Goal: Information Seeking & Learning: Understand process/instructions

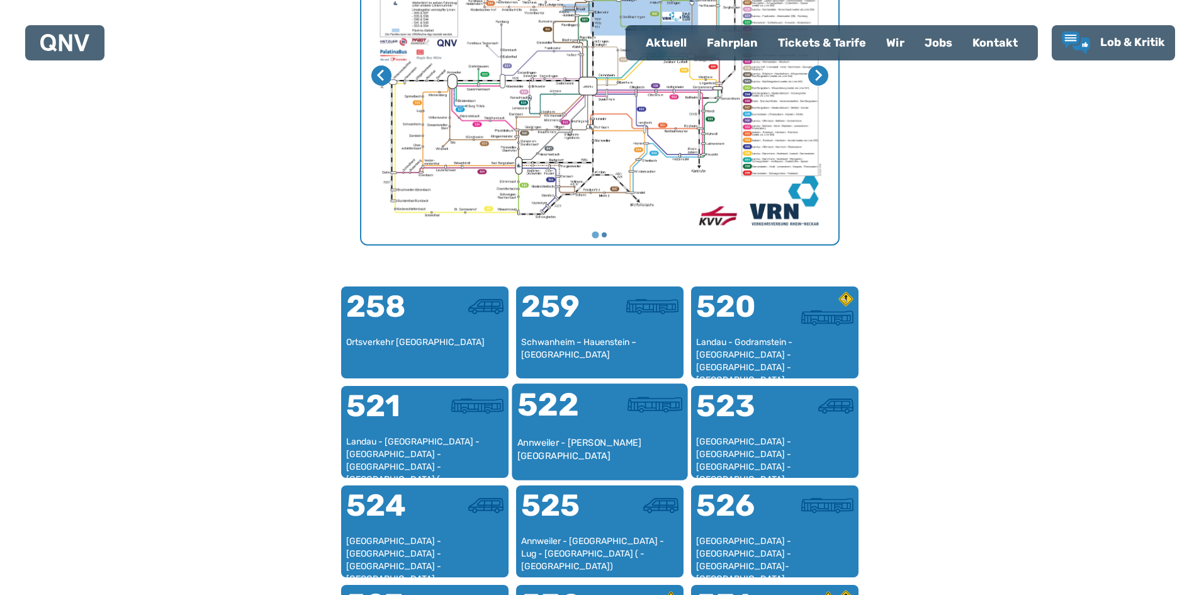
click at [588, 433] on div "522" at bounding box center [558, 412] width 82 height 47
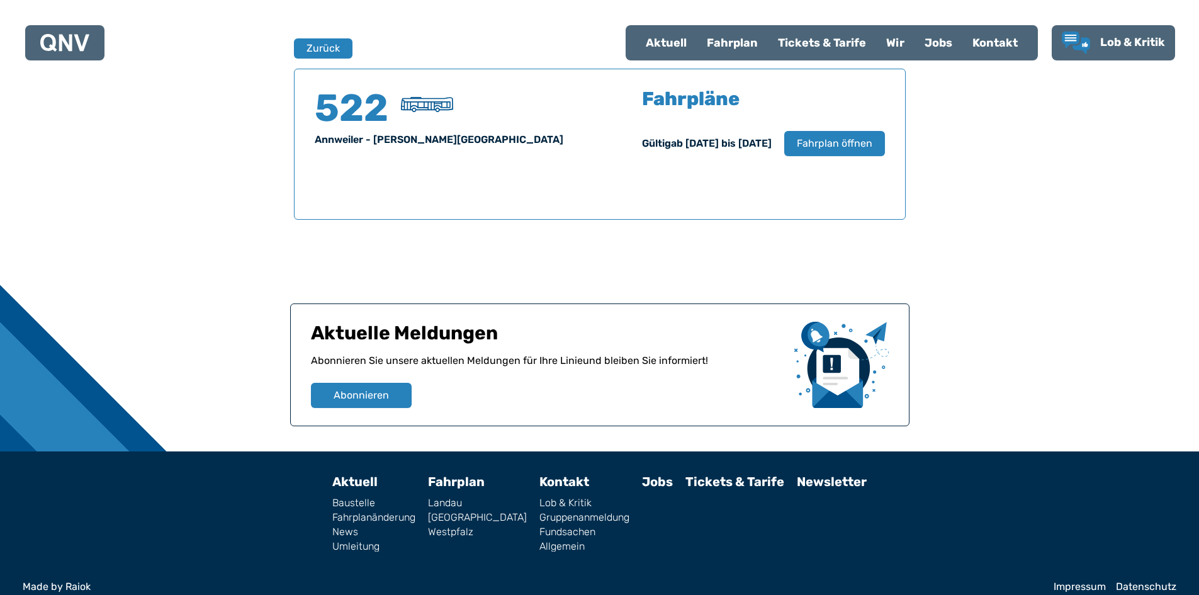
scroll to position [829, 0]
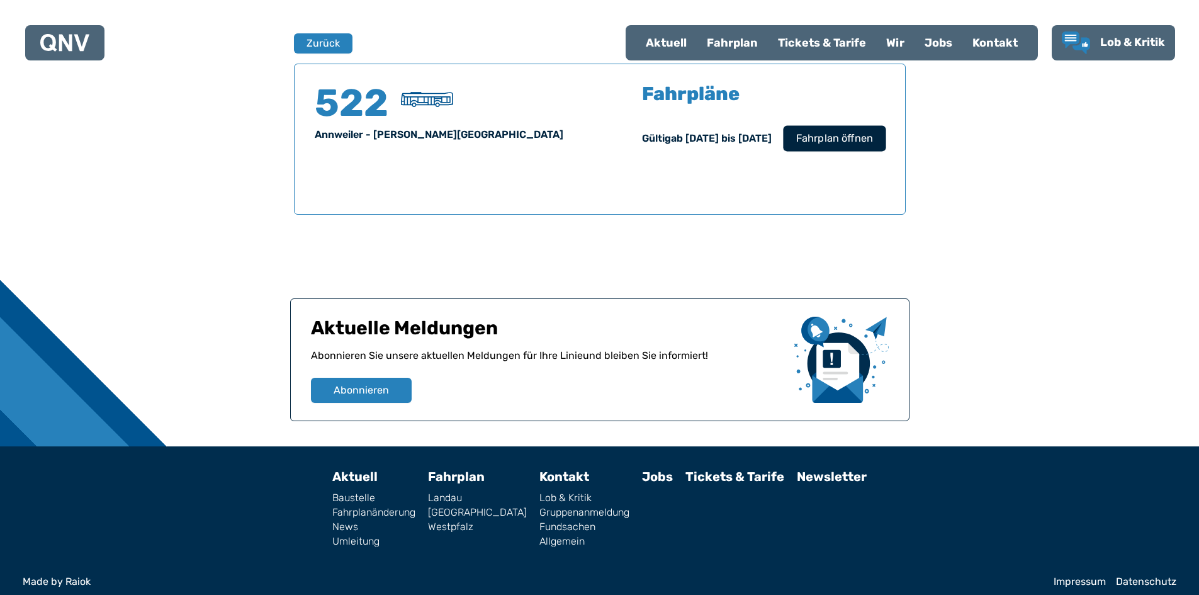
click at [841, 139] on span "Fahrplan öffnen" at bounding box center [833, 138] width 77 height 15
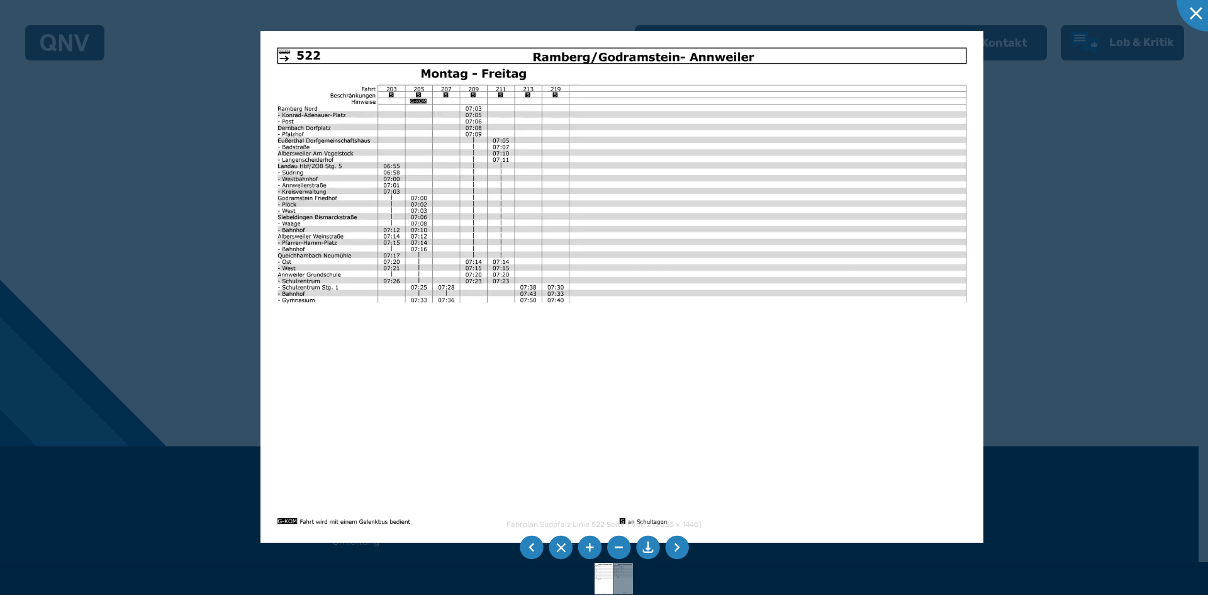
click at [1050, 238] on div at bounding box center [604, 297] width 1208 height 595
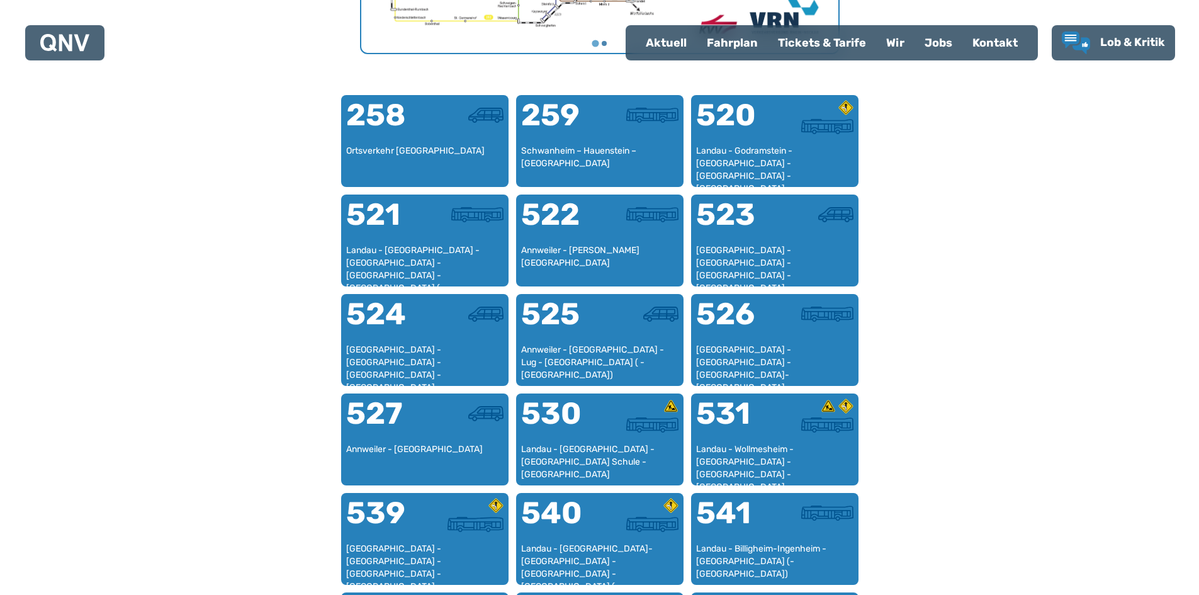
scroll to position [765, 0]
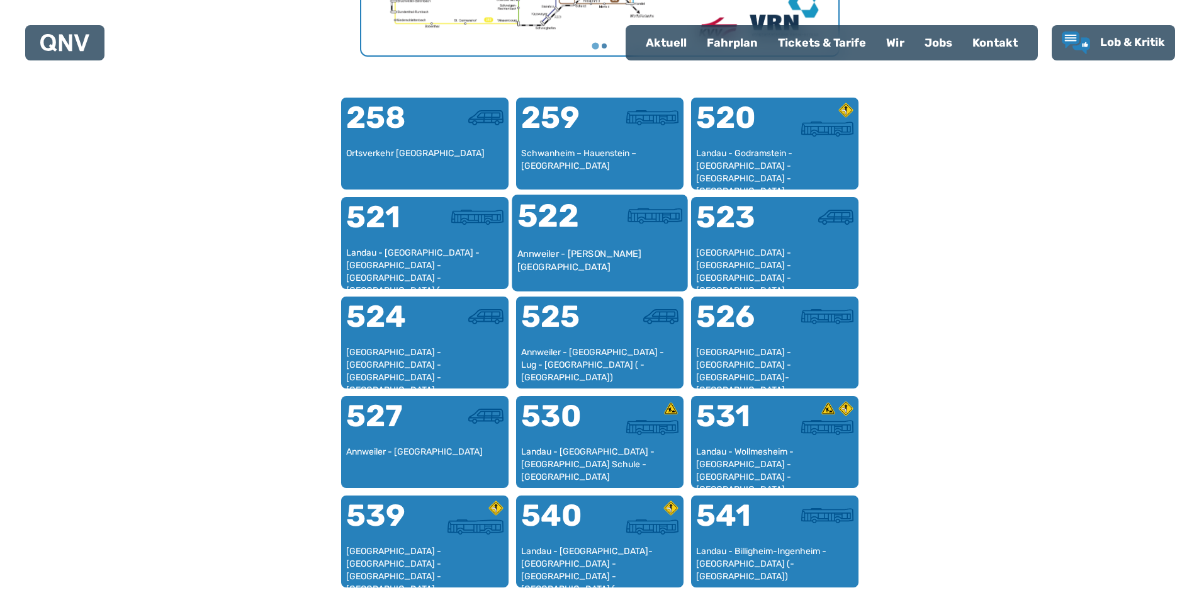
click at [610, 243] on div at bounding box center [641, 223] width 82 height 47
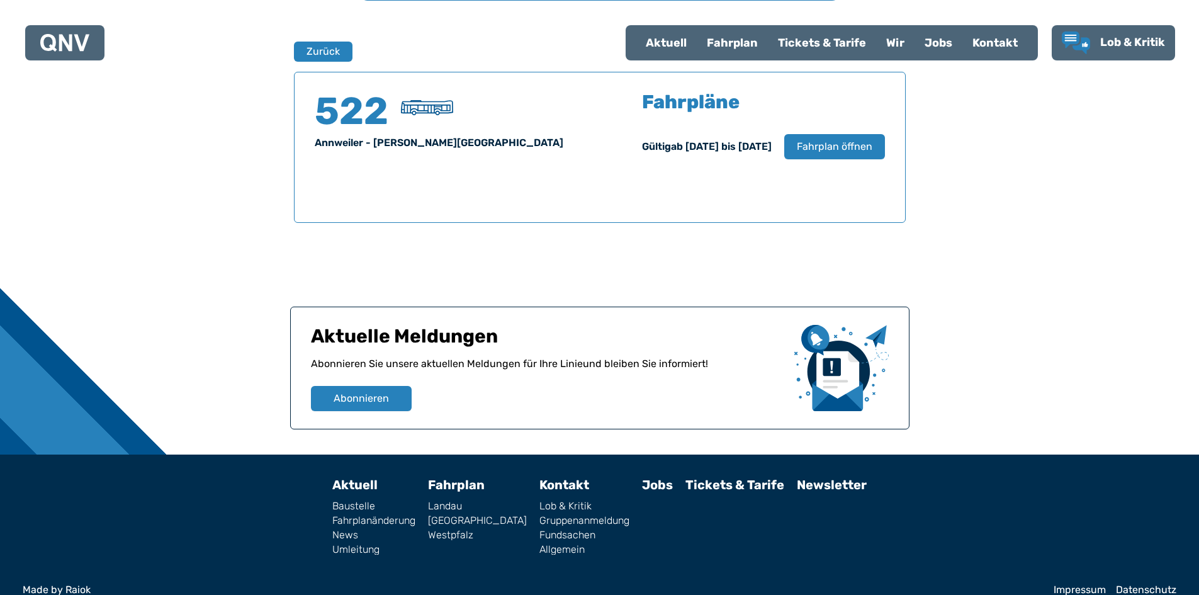
scroll to position [829, 0]
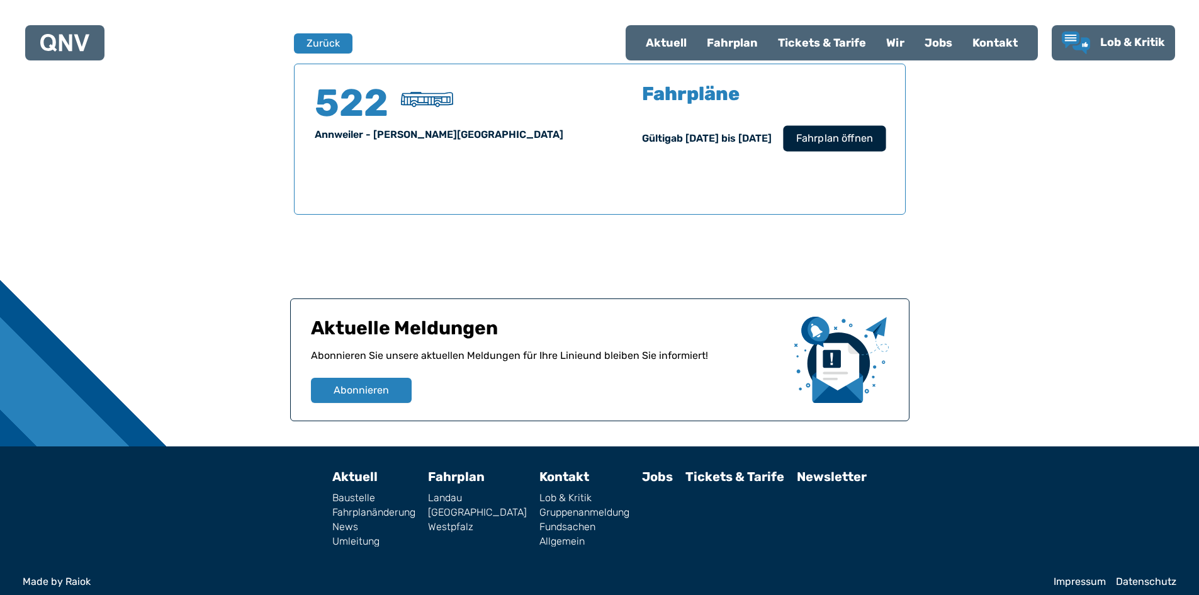
click at [850, 147] on button "Fahrplan öffnen" at bounding box center [834, 138] width 103 height 26
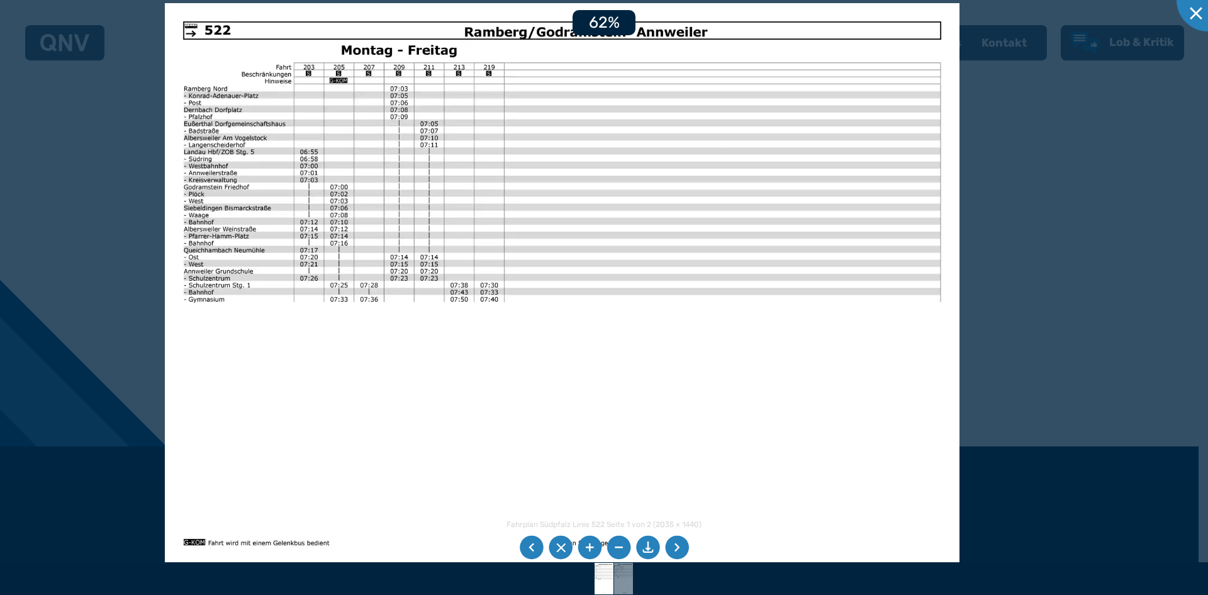
click at [1148, 280] on div at bounding box center [604, 297] width 1208 height 595
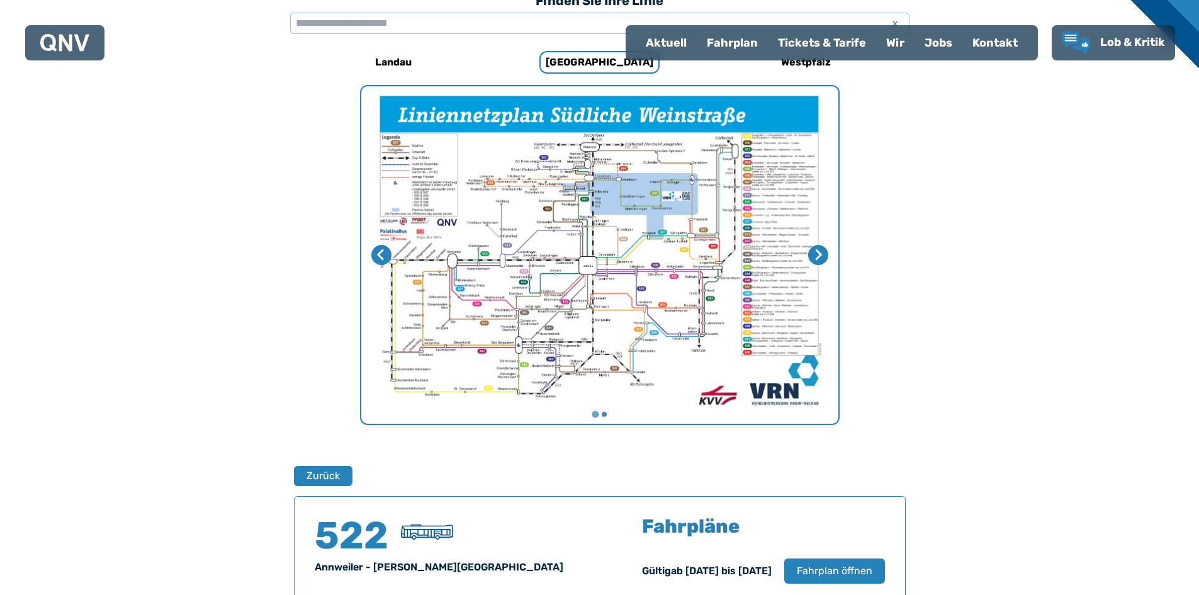
scroll to position [389, 0]
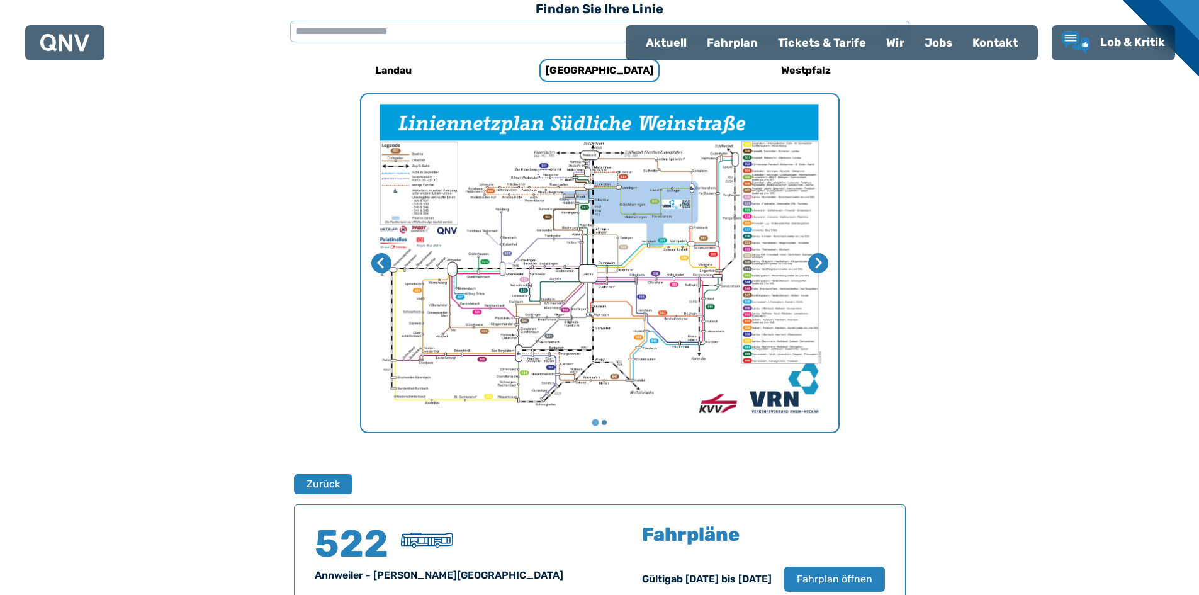
click at [738, 38] on div "Fahrplan" at bounding box center [732, 42] width 71 height 33
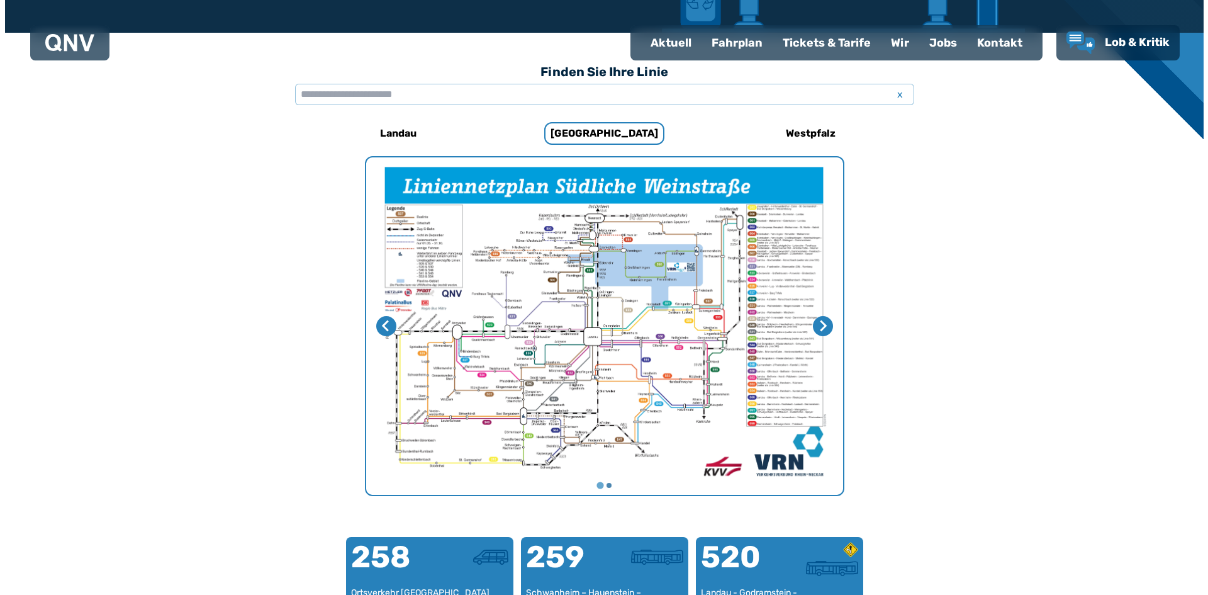
scroll to position [325, 0]
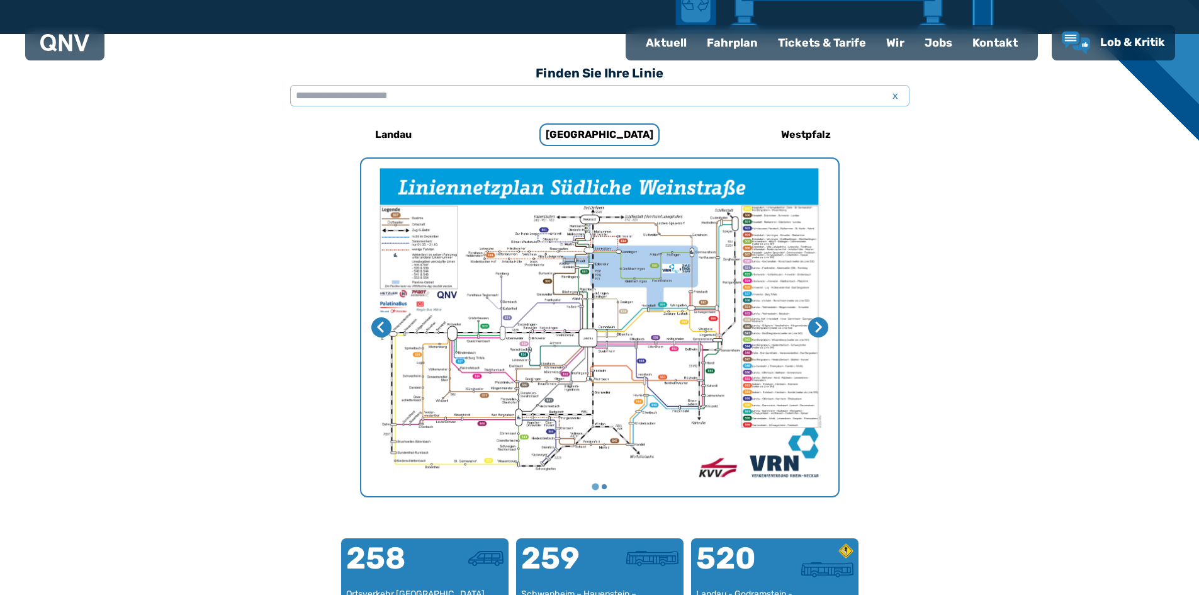
click at [595, 243] on img "1 von 2" at bounding box center [599, 327] width 477 height 337
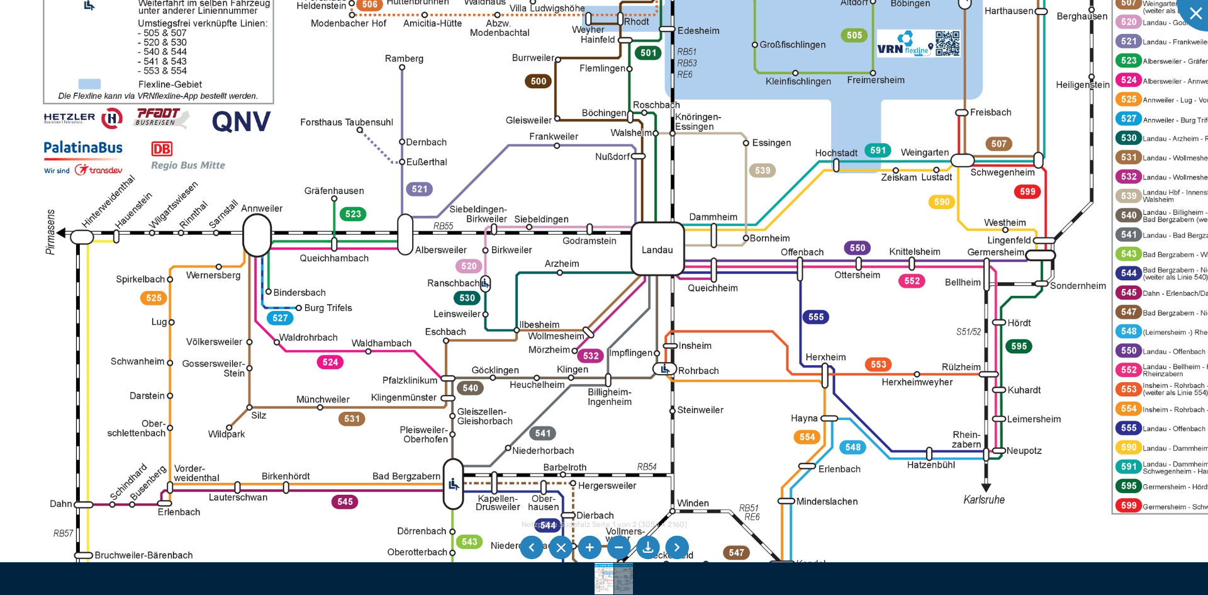
click at [401, 300] on img at bounding box center [692, 217] width 1409 height 997
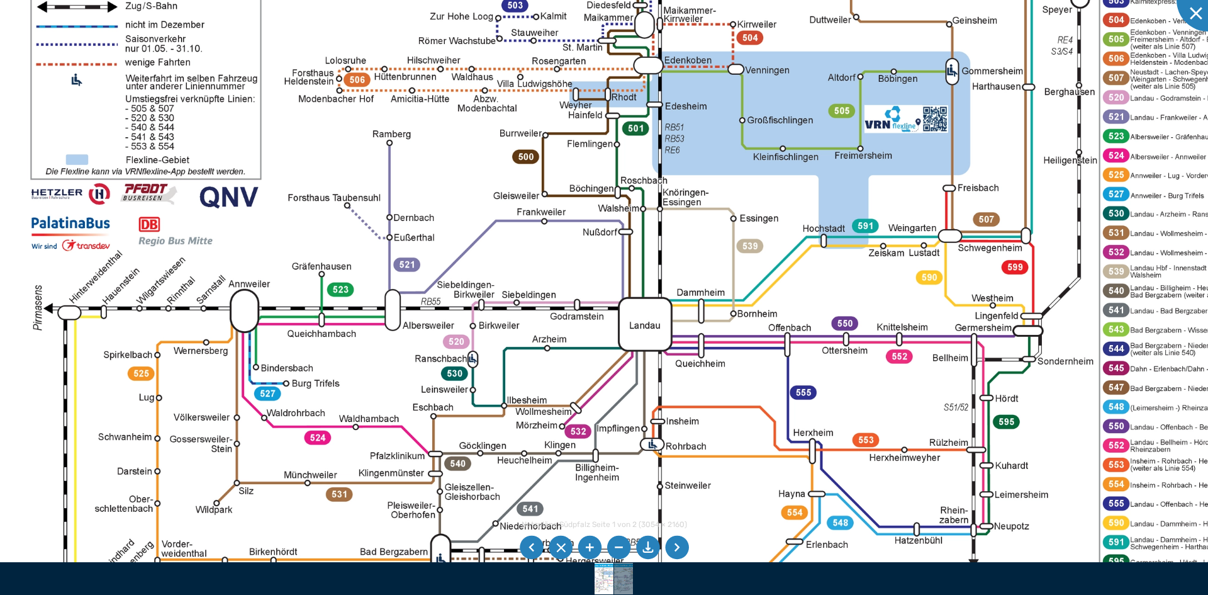
click at [378, 369] on img at bounding box center [679, 293] width 1409 height 997
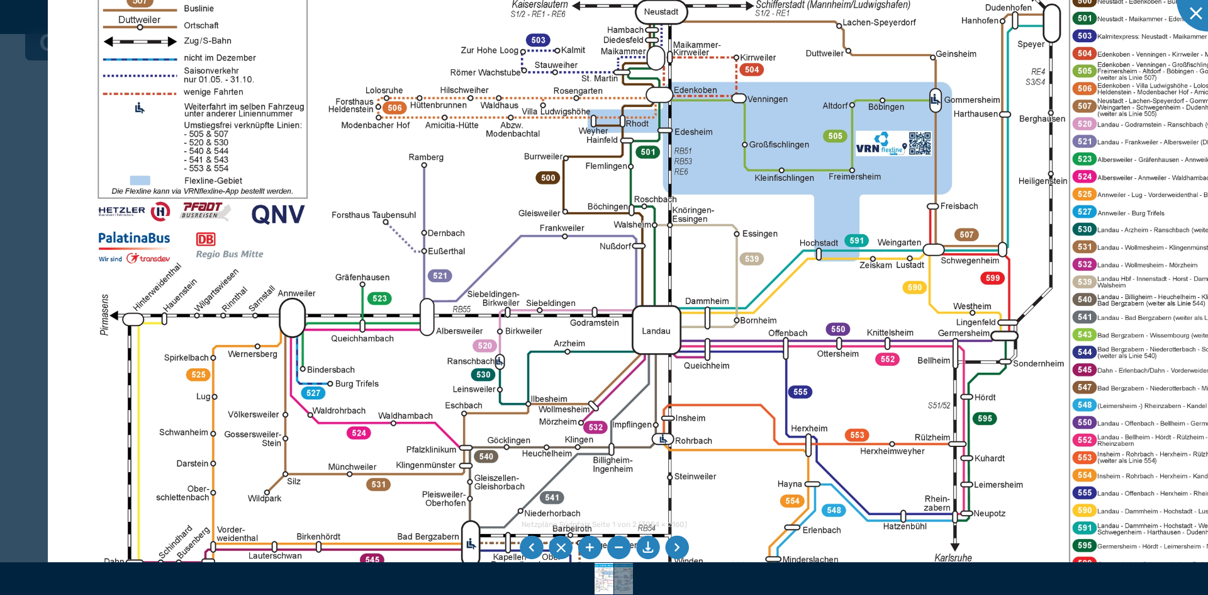
click at [1037, 231] on img at bounding box center [688, 302] width 1281 height 906
